Goal: Complete application form

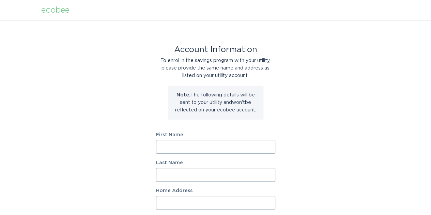
click at [252, 147] on input "First Name" at bounding box center [215, 147] width 119 height 14
type input "Tushar"
click at [196, 175] on input "Last Name" at bounding box center [215, 175] width 119 height 14
type input "[PERSON_NAME]"
click at [194, 203] on input "Home Address" at bounding box center [215, 203] width 119 height 14
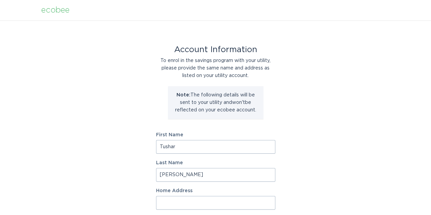
type input "[STREET_ADDRESS]"
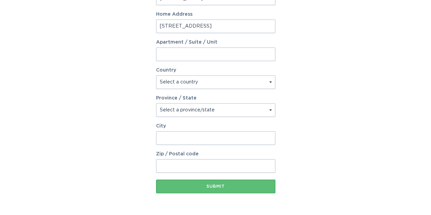
scroll to position [181, 0]
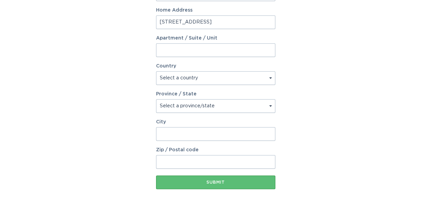
click at [197, 79] on select "Select a country [GEOGRAPHIC_DATA] [GEOGRAPHIC_DATA]" at bounding box center [215, 78] width 119 height 14
select select "US"
click at [156, 71] on select "Select a country [GEOGRAPHIC_DATA] [GEOGRAPHIC_DATA]" at bounding box center [215, 78] width 119 height 14
click at [190, 103] on select "Select a province/state [US_STATE] [US_STATE] [US_STATE] [US_STATE] [US_STATE] …" at bounding box center [215, 106] width 119 height 14
select select "SC"
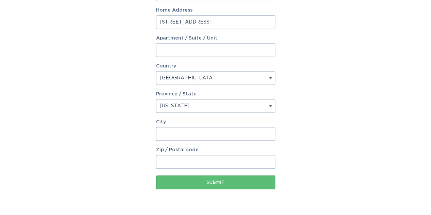
click at [156, 99] on select "Select a province/state [US_STATE] [US_STATE] [US_STATE] [US_STATE] [US_STATE] …" at bounding box center [215, 106] width 119 height 14
click at [179, 131] on input "City" at bounding box center [215, 134] width 119 height 14
type input "[PERSON_NAME]"
click at [192, 163] on input "Zip / Postal code" at bounding box center [215, 162] width 119 height 14
type input "29671"
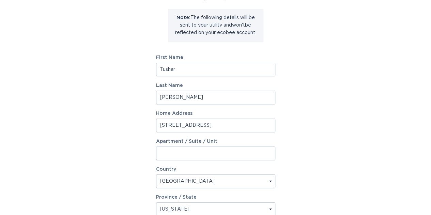
scroll to position [78, 0]
click at [191, 68] on input "Tushar" at bounding box center [215, 69] width 119 height 14
type input "T"
type input "[PERSON_NAME]"
click at [179, 96] on input "[PERSON_NAME]" at bounding box center [215, 97] width 119 height 14
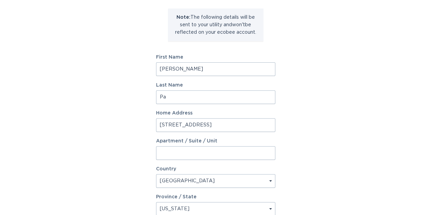
type input "P"
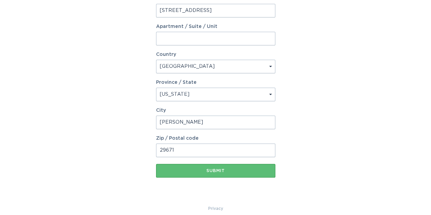
scroll to position [200, 0]
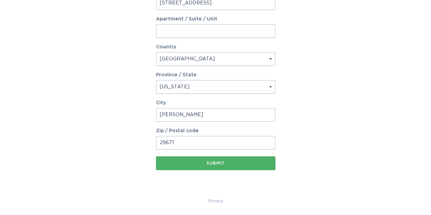
type input "Tushar"
click at [215, 163] on div "Submit" at bounding box center [215, 163] width 112 height 4
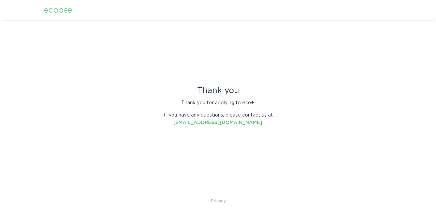
scroll to position [0, 0]
